Goal: Information Seeking & Learning: Find contact information

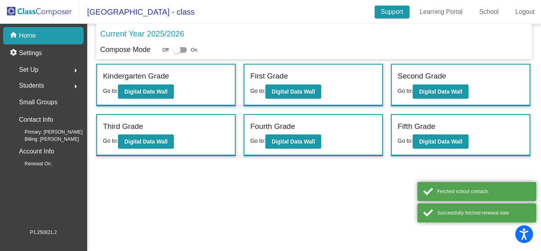
click at [406, 17] on link "Support" at bounding box center [392, 12] width 35 height 13
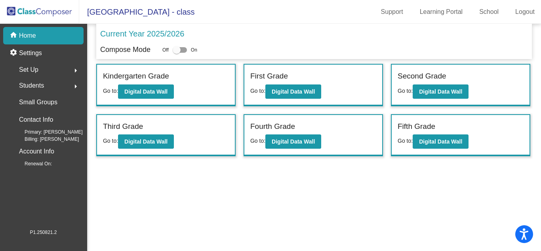
click at [312, 162] on mat-sidenav-content "Current Year 2025/2026 Compose Mode Off On Incoming (New students moving into l…" at bounding box center [314, 137] width 454 height 227
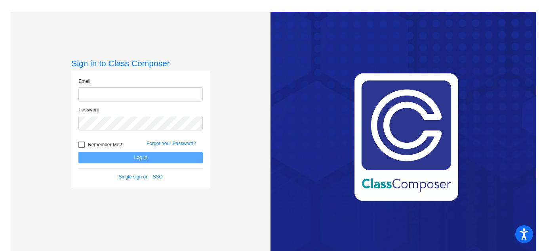
type input "support@classcomposer.com"
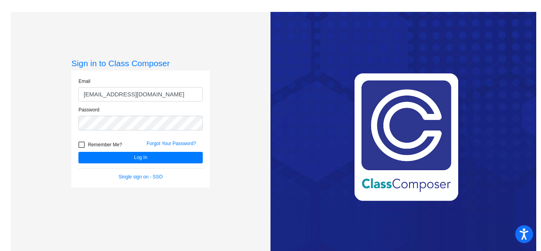
click at [286, 139] on div "Love Class Composer? Share it with a friend! If you're happy with Class Compose…" at bounding box center [404, 137] width 266 height 251
click at [173, 164] on form "Email support@classcomposer.com Password Remember Me? Forgot Your Password? Log…" at bounding box center [140, 129] width 124 height 103
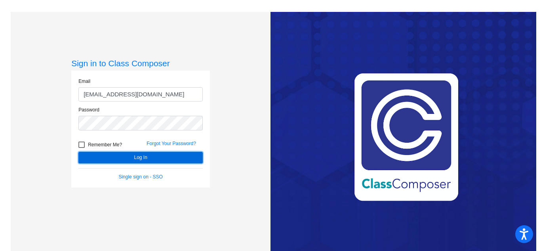
click at [181, 163] on button "Log In" at bounding box center [140, 157] width 124 height 11
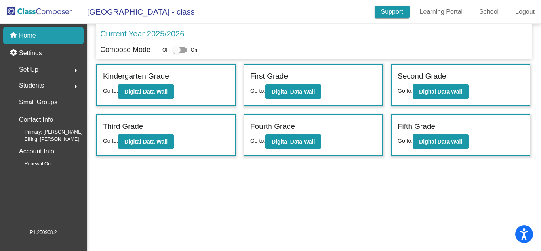
click at [387, 15] on link "Support" at bounding box center [392, 12] width 35 height 13
